Goal: Transaction & Acquisition: Purchase product/service

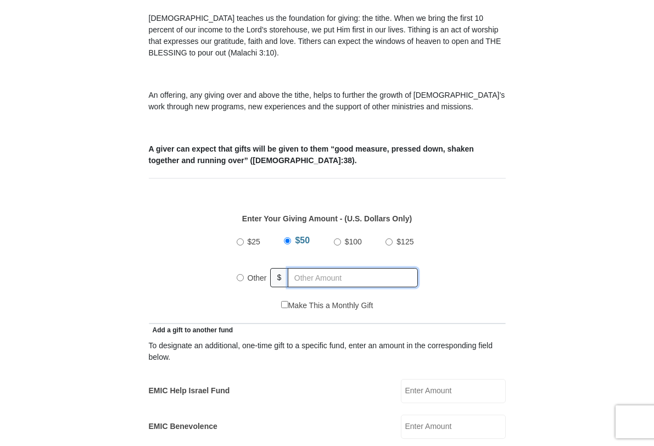
radio input "true"
click at [310, 275] on input "text" at bounding box center [355, 277] width 126 height 19
click at [330, 284] on input "text" at bounding box center [355, 277] width 126 height 19
click at [380, 282] on input "4" at bounding box center [355, 277] width 126 height 19
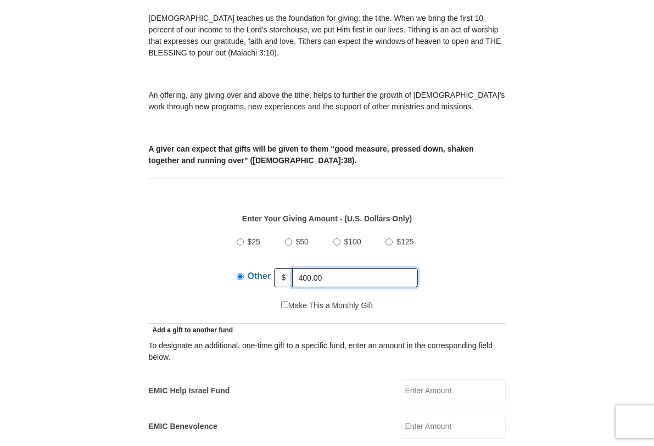
type input "400.00"
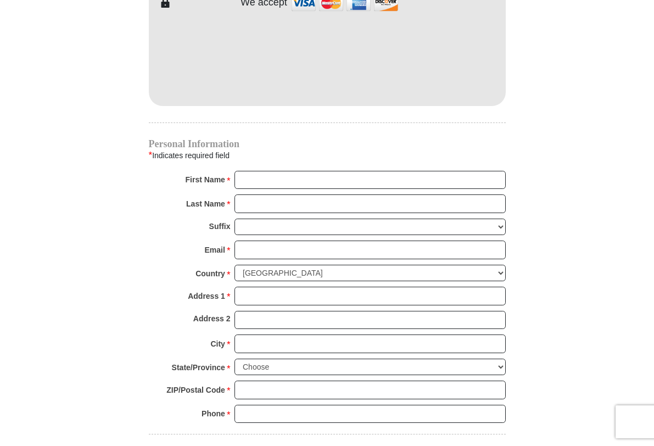
scroll to position [974, 0]
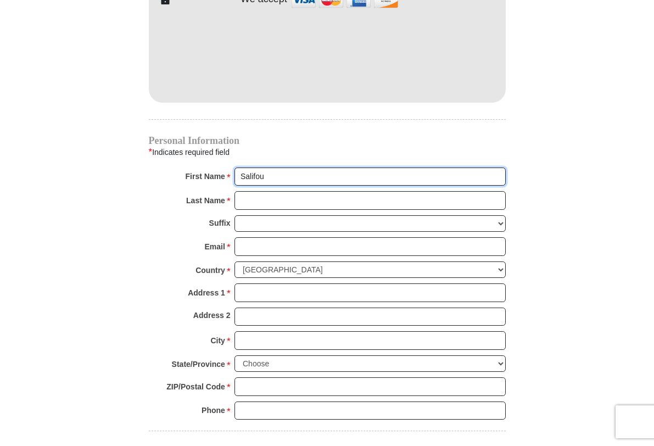
type input "Salifou"
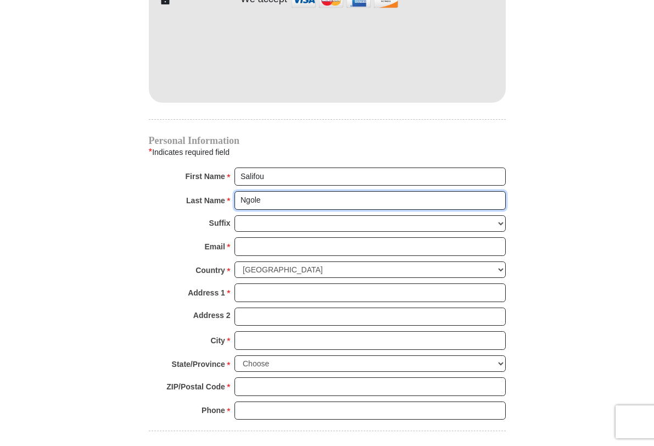
type input "Ngole"
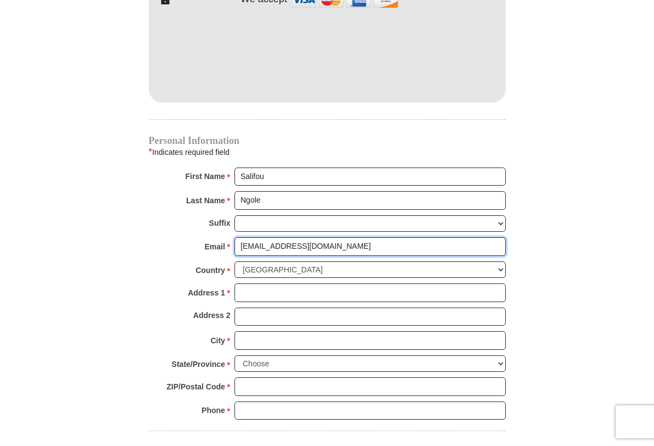
type input "[EMAIL_ADDRESS][DOMAIN_NAME]"
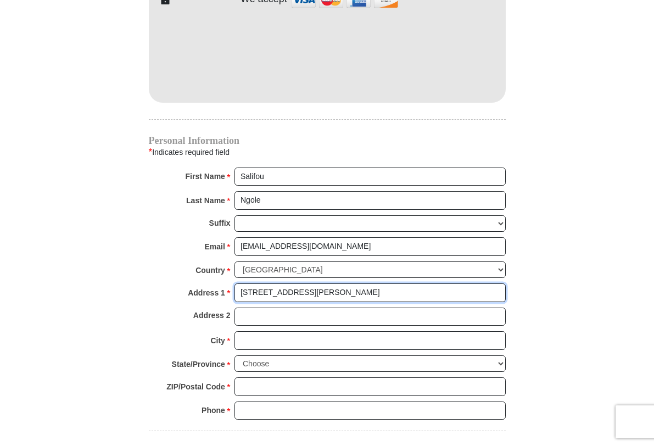
type input "[STREET_ADDRESS][PERSON_NAME]"
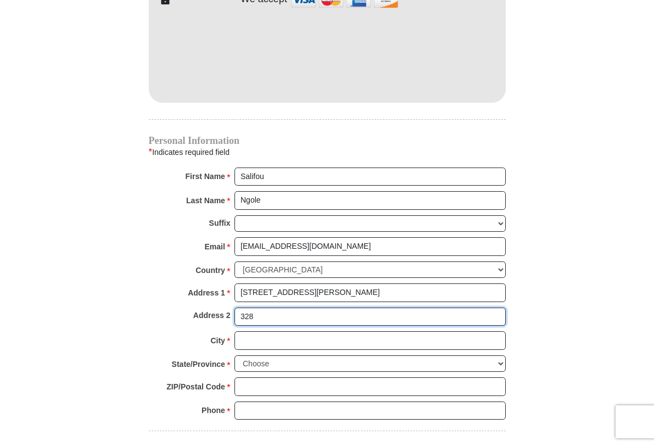
type input "328"
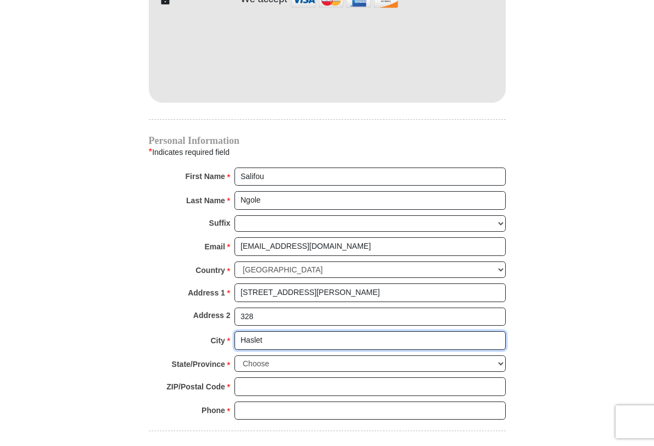
type input "Haslet"
select select "[GEOGRAPHIC_DATA]"
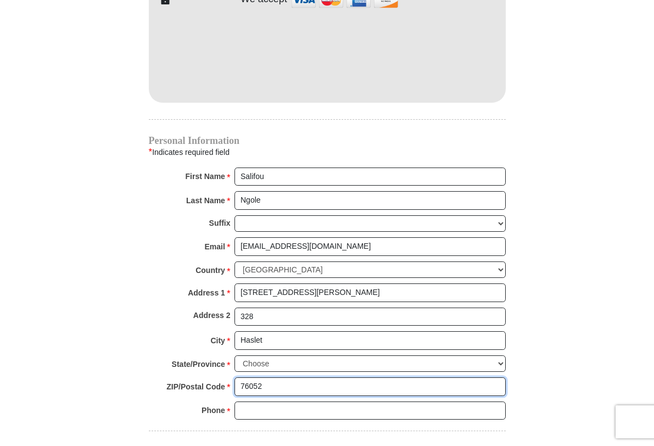
type input "76052"
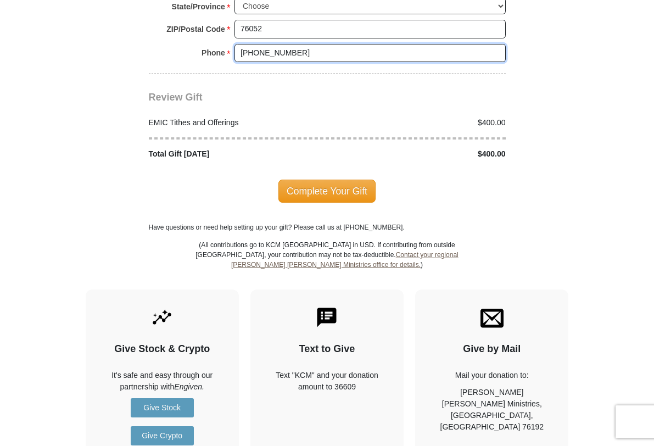
scroll to position [1332, 0]
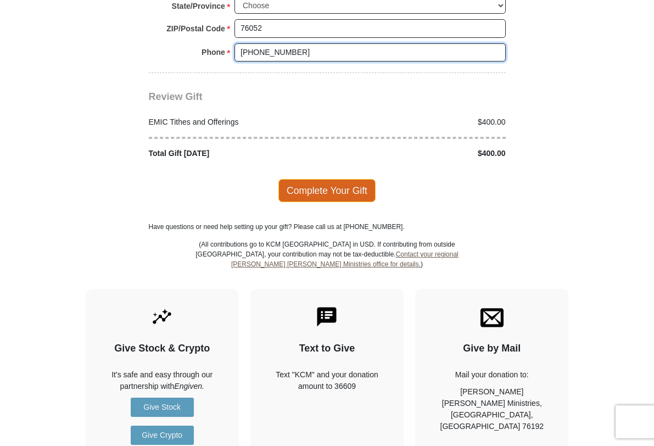
type input "[PHONE_NUMBER]"
click at [320, 179] on span "Complete Your Gift" at bounding box center [326, 190] width 97 height 23
